Goal: Task Accomplishment & Management: Manage account settings

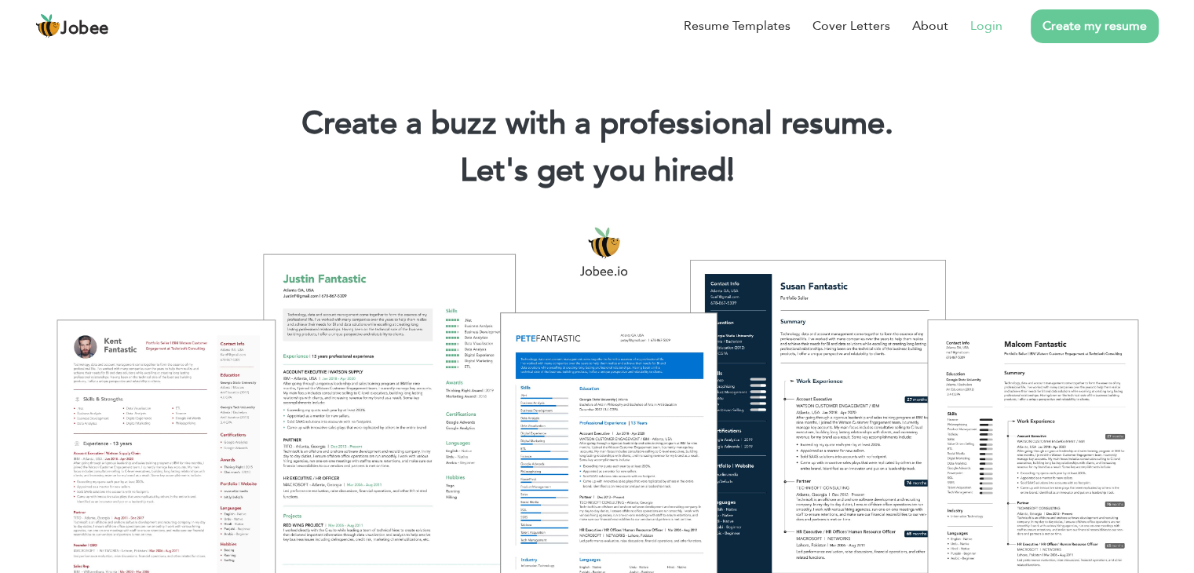
click at [987, 29] on link "Login" at bounding box center [986, 25] width 32 height 19
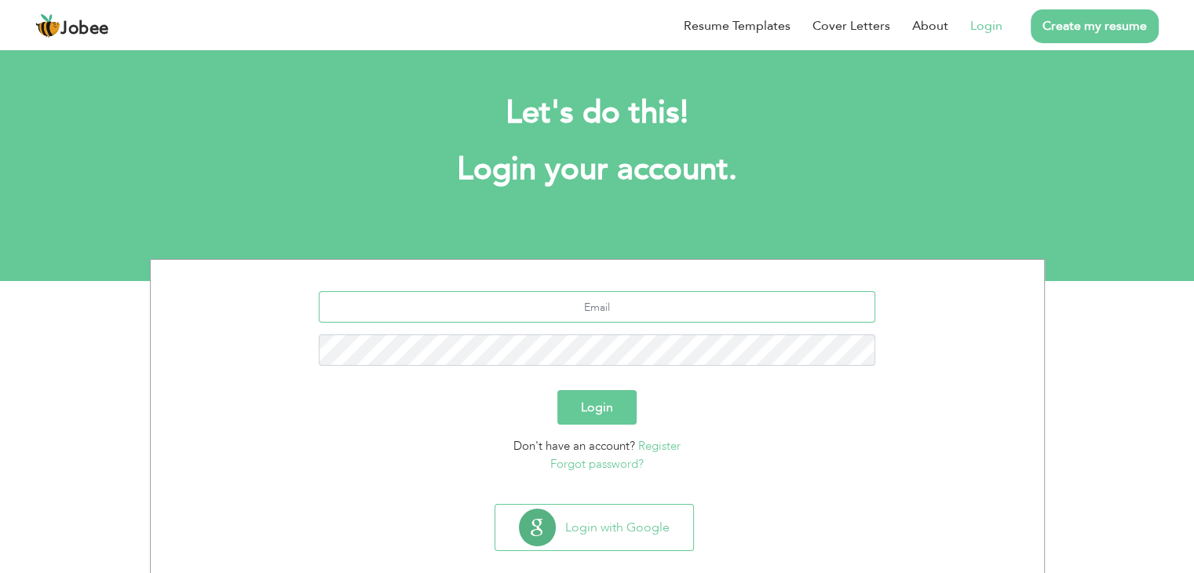
click at [571, 302] on input "text" at bounding box center [597, 306] width 557 height 31
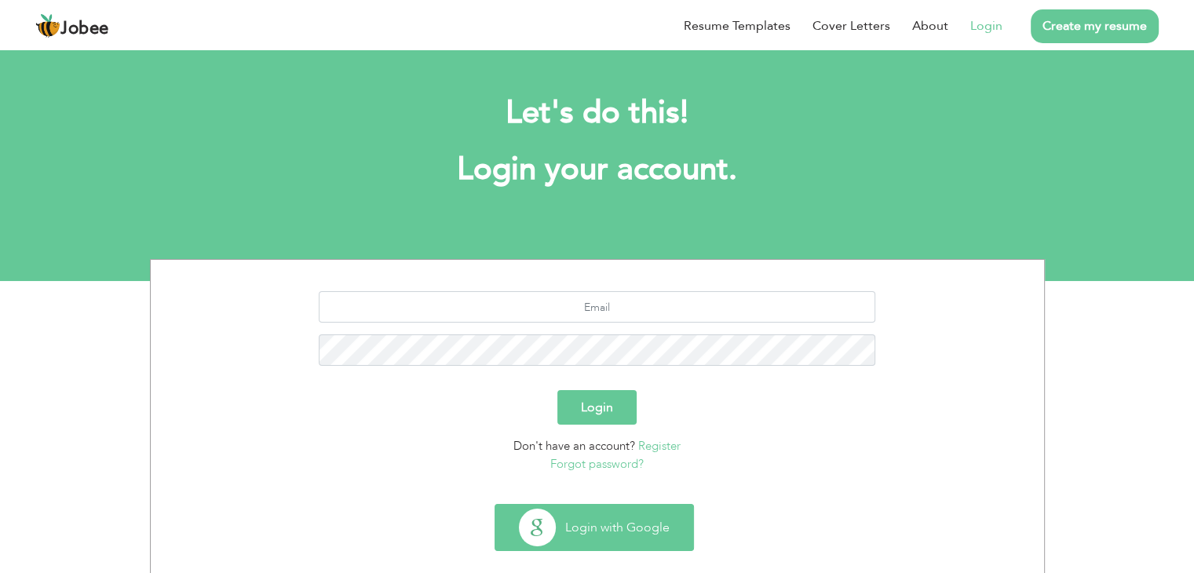
click at [597, 538] on button "Login with Google" at bounding box center [594, 528] width 198 height 46
